Goal: Transaction & Acquisition: Purchase product/service

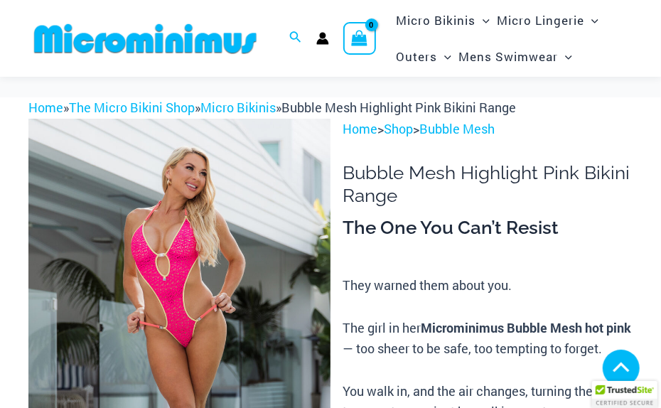
click at [214, 220] on img at bounding box center [179, 346] width 302 height 454
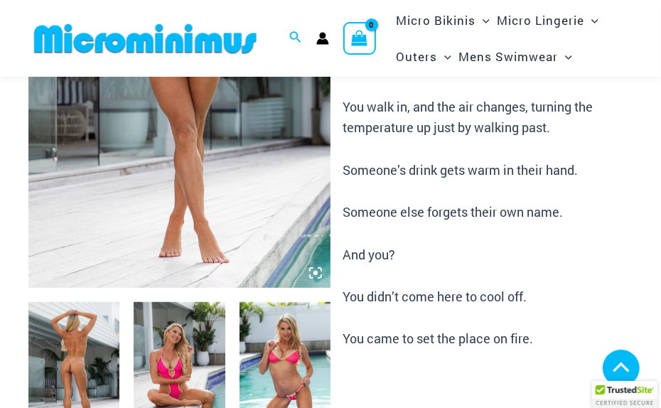
click at [188, 203] on img at bounding box center [179, 61] width 302 height 454
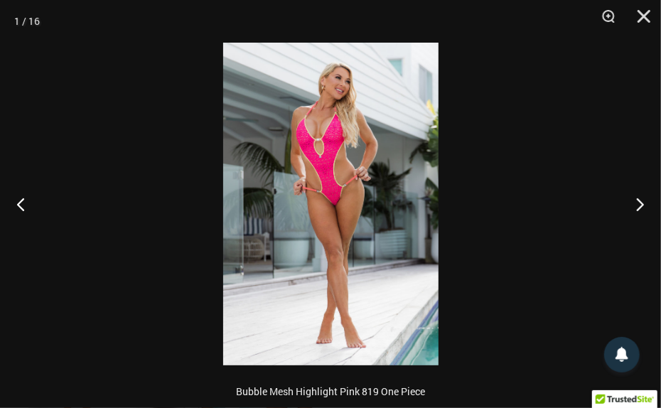
click at [351, 179] on img at bounding box center [330, 204] width 215 height 323
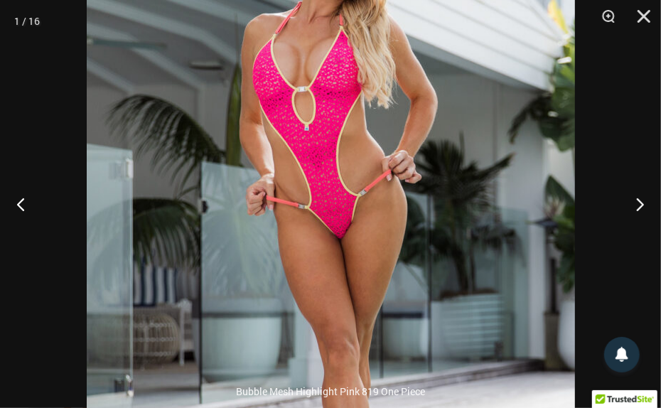
click at [351, 179] on img at bounding box center [331, 235] width 489 height 733
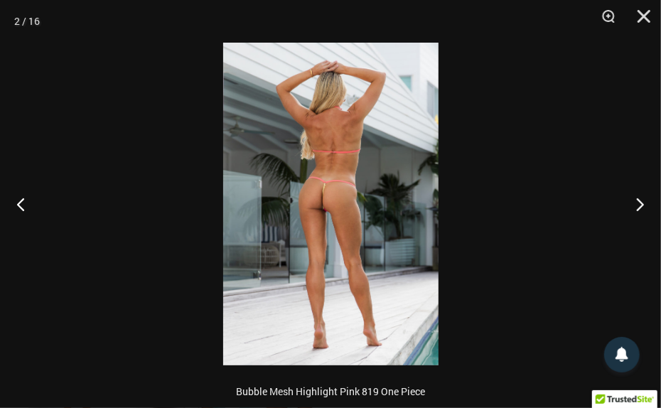
click at [320, 186] on img at bounding box center [330, 204] width 215 height 323
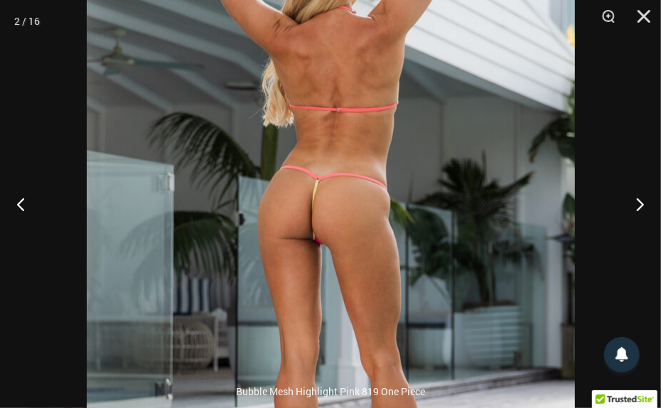
click at [400, 191] on img at bounding box center [331, 227] width 489 height 733
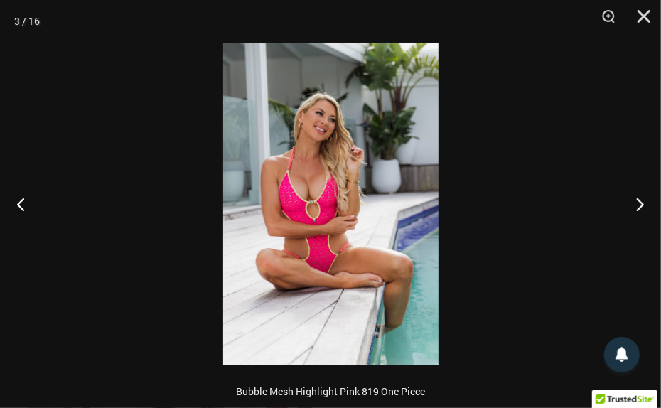
click at [316, 210] on img at bounding box center [330, 204] width 215 height 323
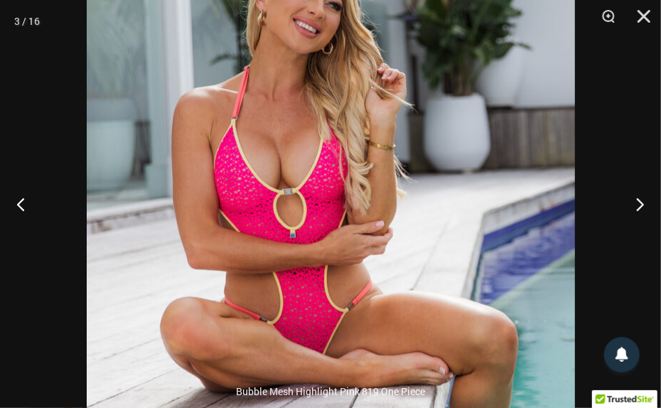
click at [408, 220] on img at bounding box center [331, 196] width 489 height 733
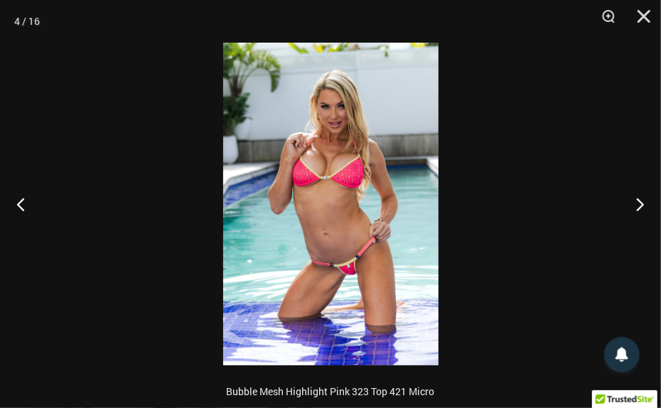
click at [333, 169] on img at bounding box center [330, 204] width 215 height 323
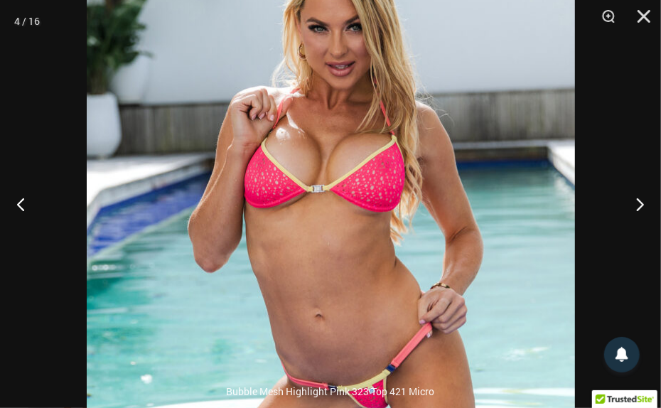
click at [333, 169] on img at bounding box center [331, 249] width 489 height 733
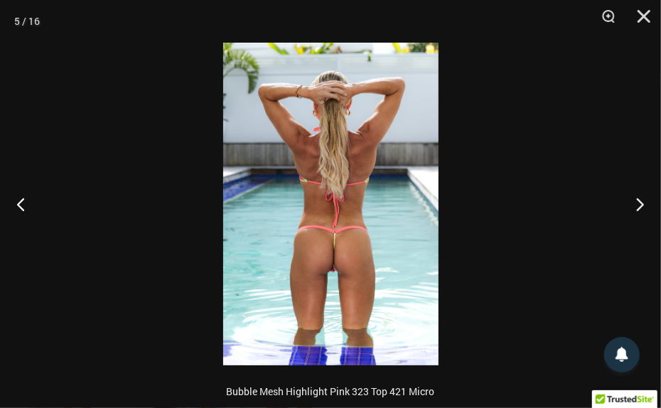
click at [347, 284] on img at bounding box center [330, 204] width 215 height 323
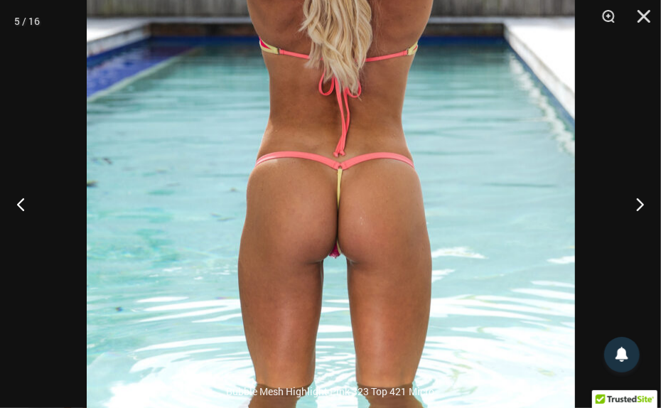
click at [347, 284] on img at bounding box center [331, 103] width 489 height 733
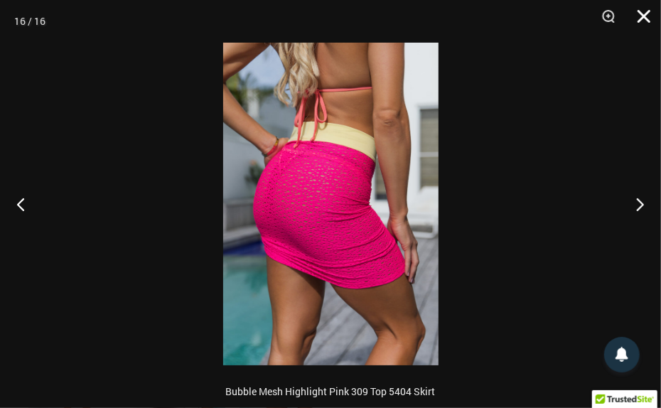
click at [644, 19] on button "Close" at bounding box center [640, 21] width 36 height 43
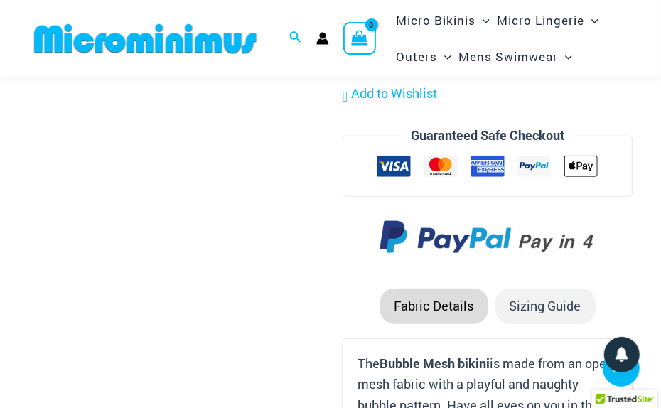
scroll to position [2841, 0]
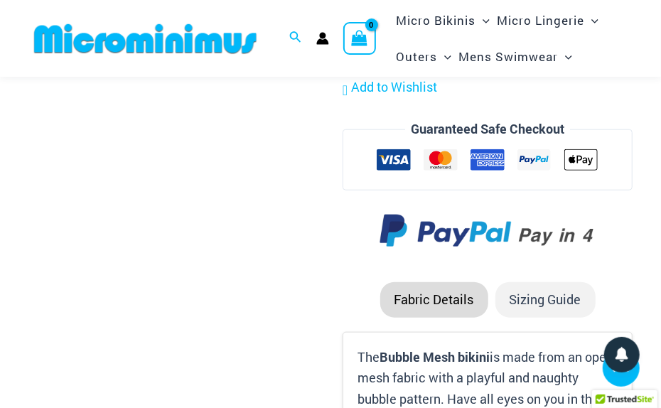
click at [538, 282] on li "Sizing Guide" at bounding box center [546, 300] width 100 height 36
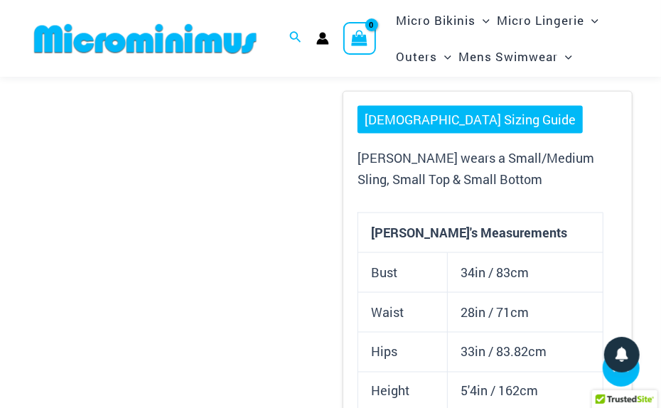
scroll to position [3082, 0]
